Goal: Task Accomplishment & Management: Use online tool/utility

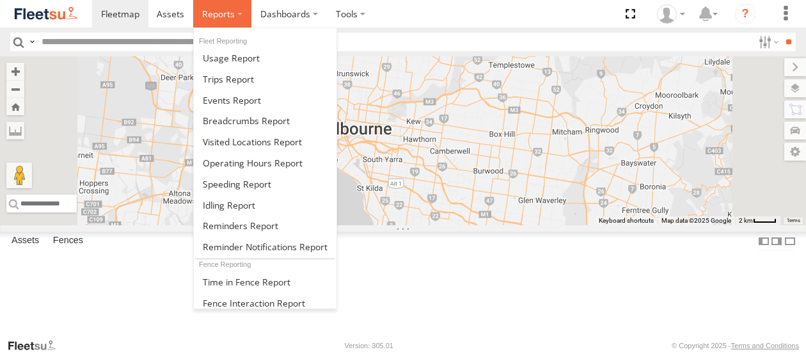
click at [221, 17] on span at bounding box center [218, 14] width 33 height 12
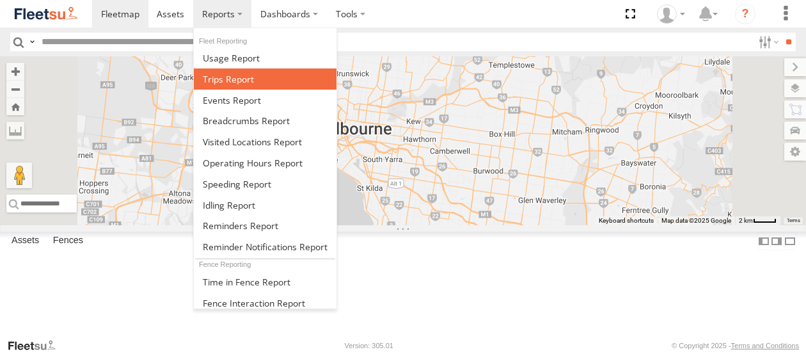
click at [230, 81] on span at bounding box center [228, 79] width 51 height 12
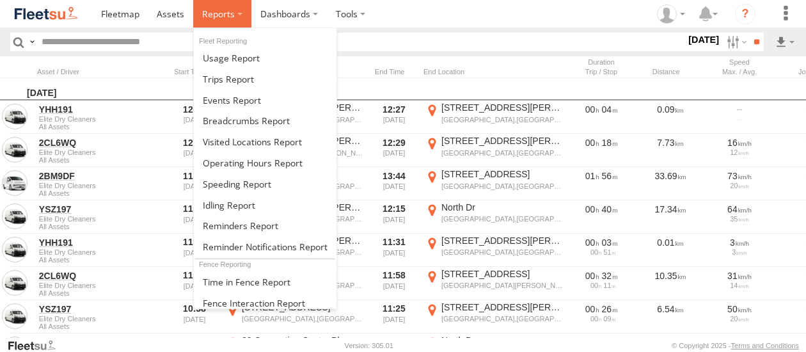
click at [233, 13] on label at bounding box center [222, 14] width 58 height 28
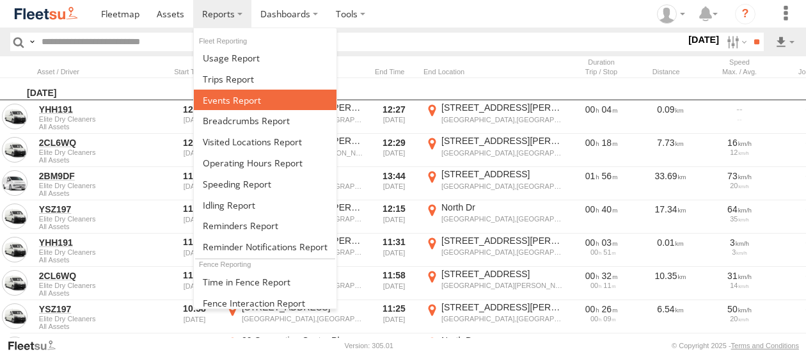
click at [238, 101] on span at bounding box center [232, 100] width 58 height 12
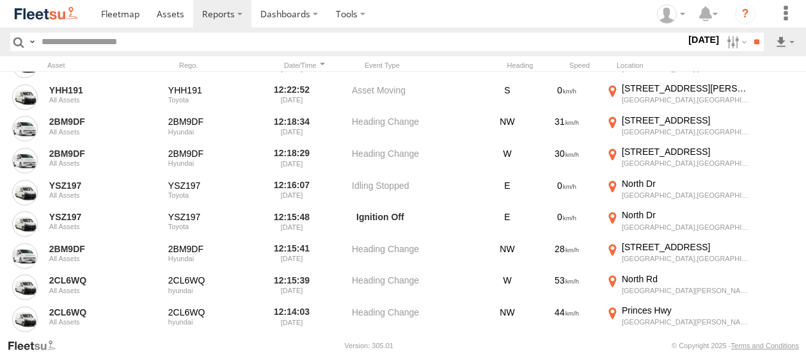
scroll to position [4608, 0]
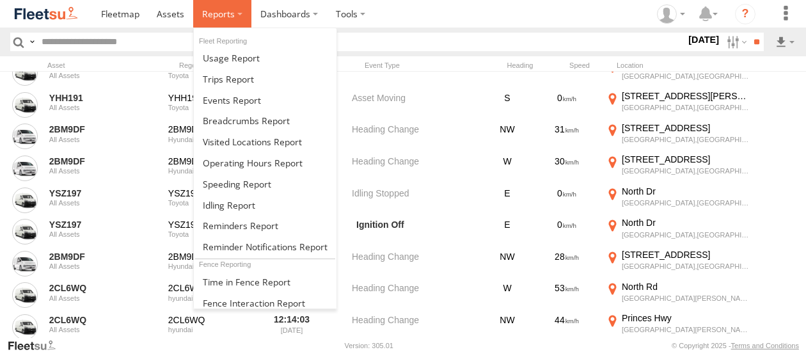
click at [228, 12] on span at bounding box center [218, 14] width 33 height 12
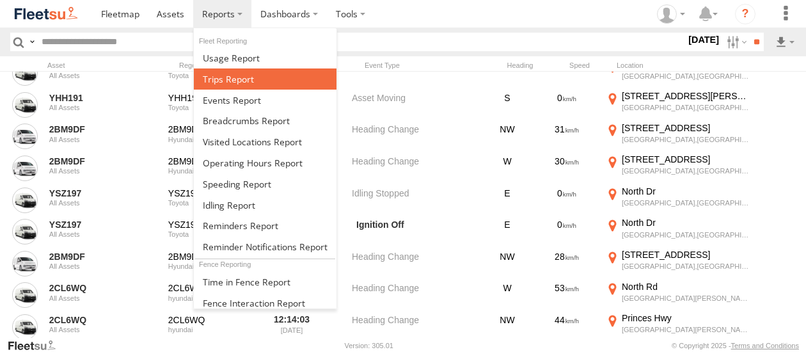
click at [242, 83] on span at bounding box center [228, 79] width 51 height 12
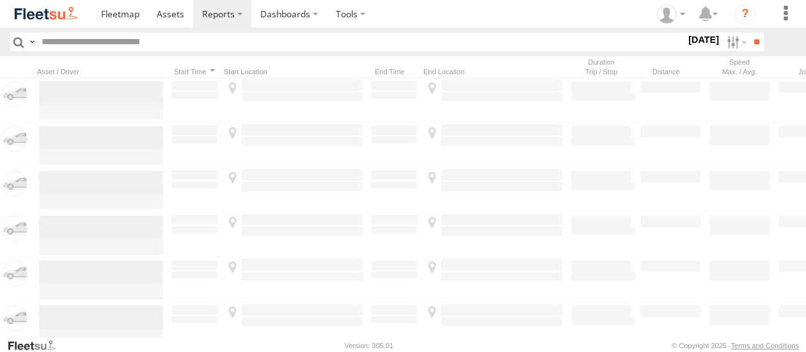
click at [694, 37] on label "[DATE]" at bounding box center [704, 40] width 36 height 14
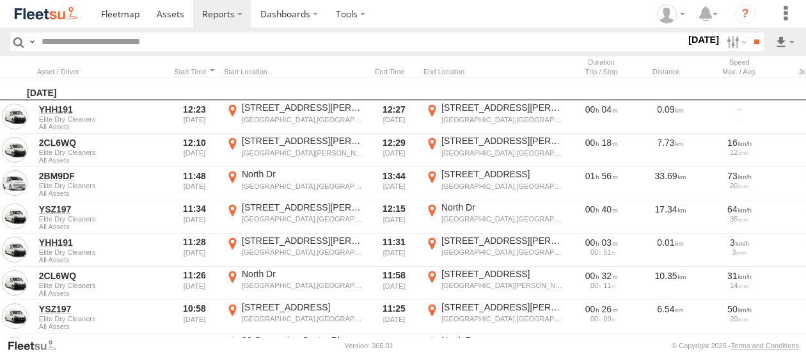
click at [0, 0] on label at bounding box center [0, 0] width 0 height 0
click at [753, 43] on input "**" at bounding box center [756, 42] width 15 height 19
